Goal: Navigation & Orientation: Find specific page/section

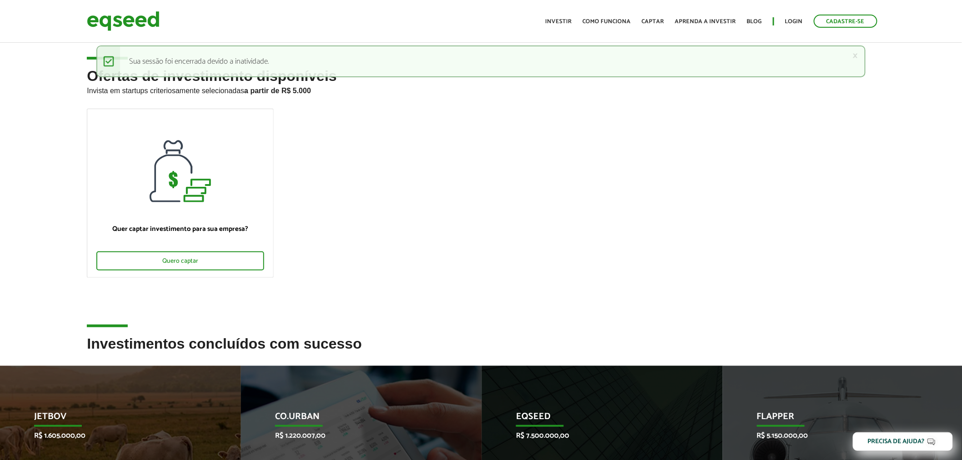
click at [784, 27] on ul "Início Investir Como funciona Captar Aprenda a investir Blog Login Cadastre-se" at bounding box center [711, 21] width 341 height 13
click at [792, 22] on link "Login" at bounding box center [794, 22] width 18 height 6
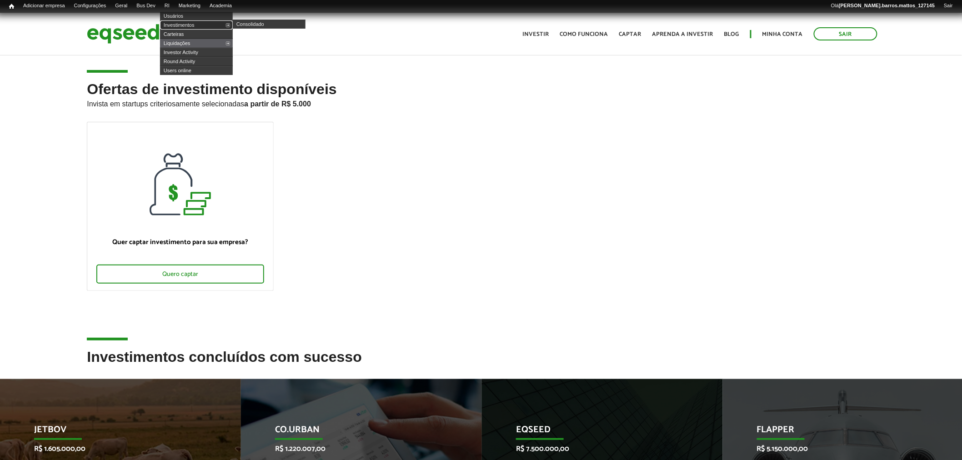
click at [175, 23] on link "Investimentos" at bounding box center [196, 24] width 73 height 9
